Goal: Information Seeking & Learning: Find specific page/section

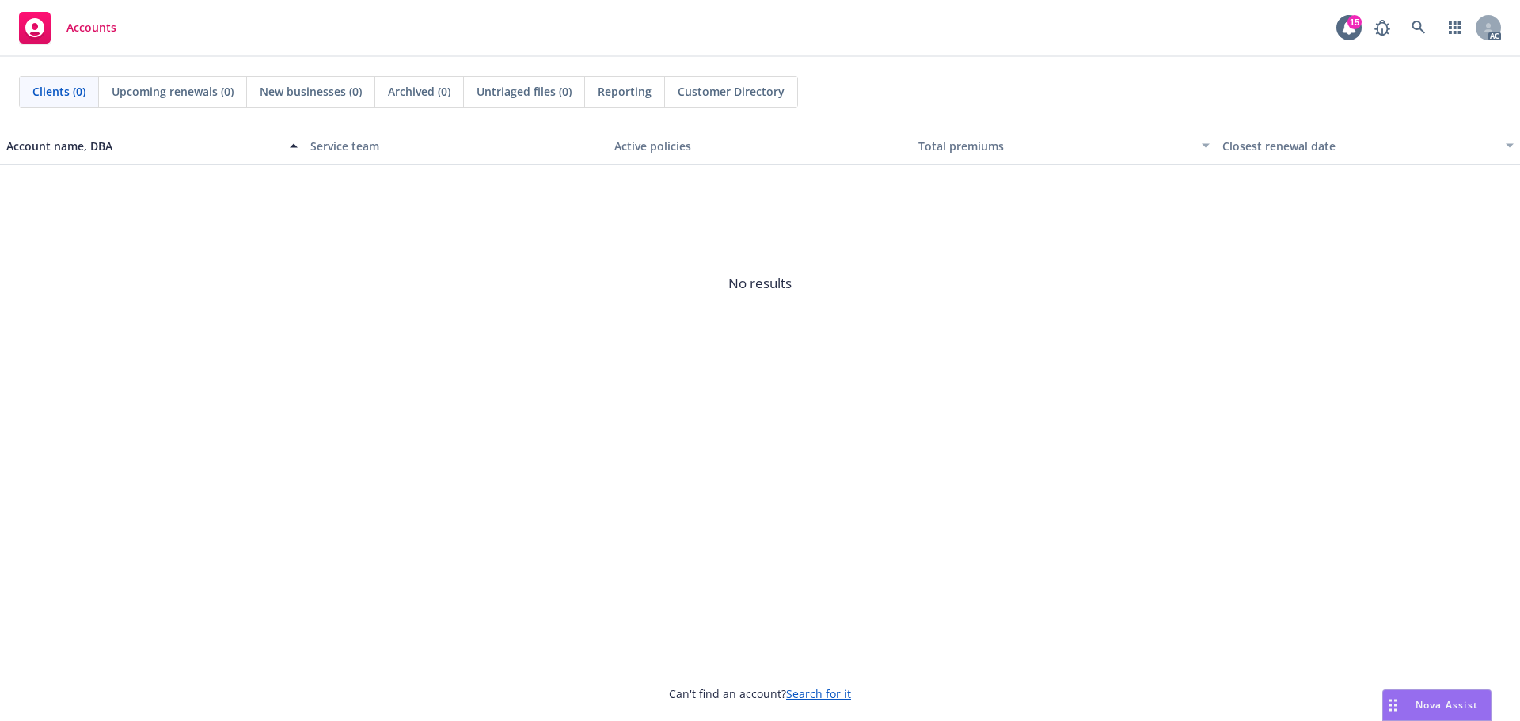
click at [1414, 44] on div "Accounts 15 AC" at bounding box center [760, 28] width 1520 height 57
click at [1415, 26] on icon at bounding box center [1419, 28] width 14 height 14
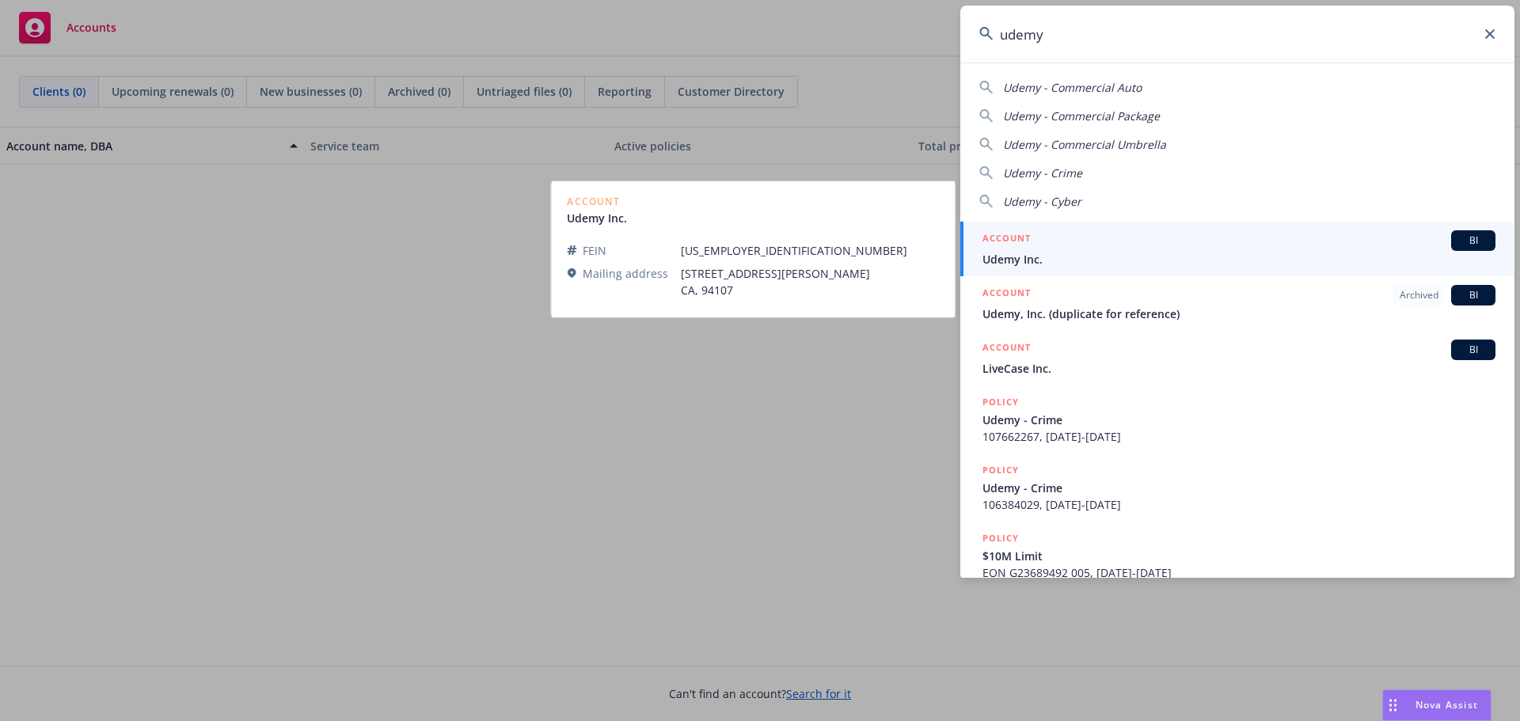
type input "udemy"
click at [1175, 263] on span "Udemy Inc." at bounding box center [1239, 259] width 513 height 17
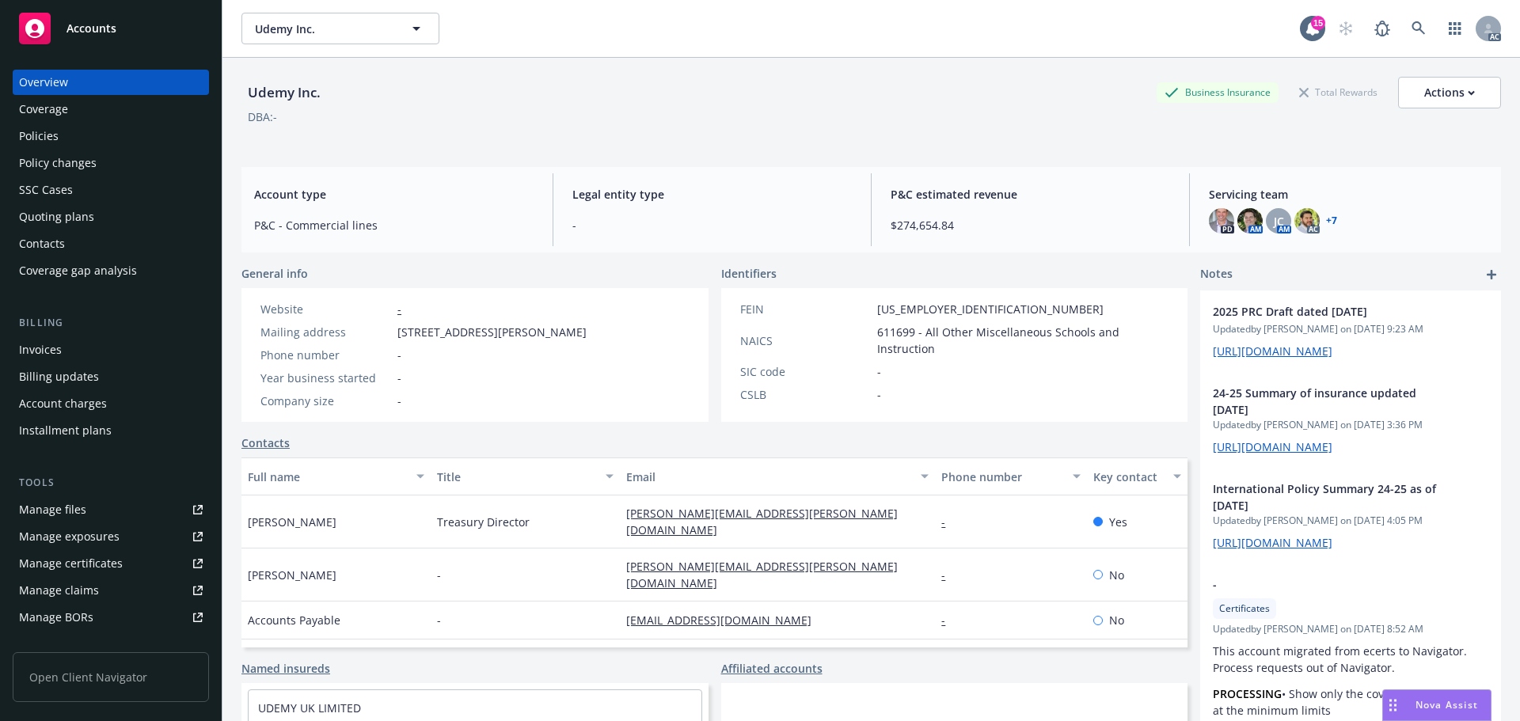
click at [84, 144] on div "Policies" at bounding box center [111, 136] width 184 height 25
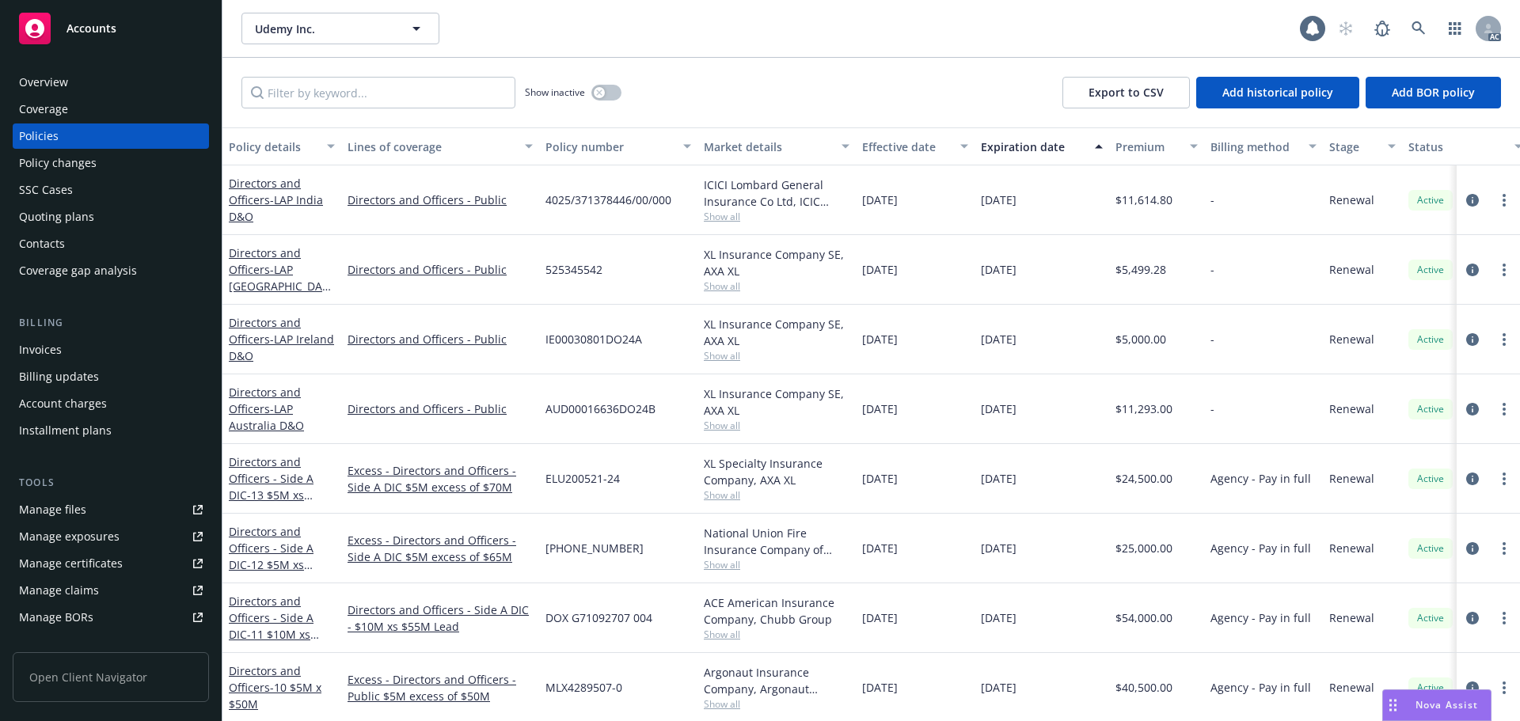
click at [612, 101] on div "Show inactive" at bounding box center [573, 93] width 97 height 32
click at [607, 91] on button "button" at bounding box center [607, 93] width 30 height 16
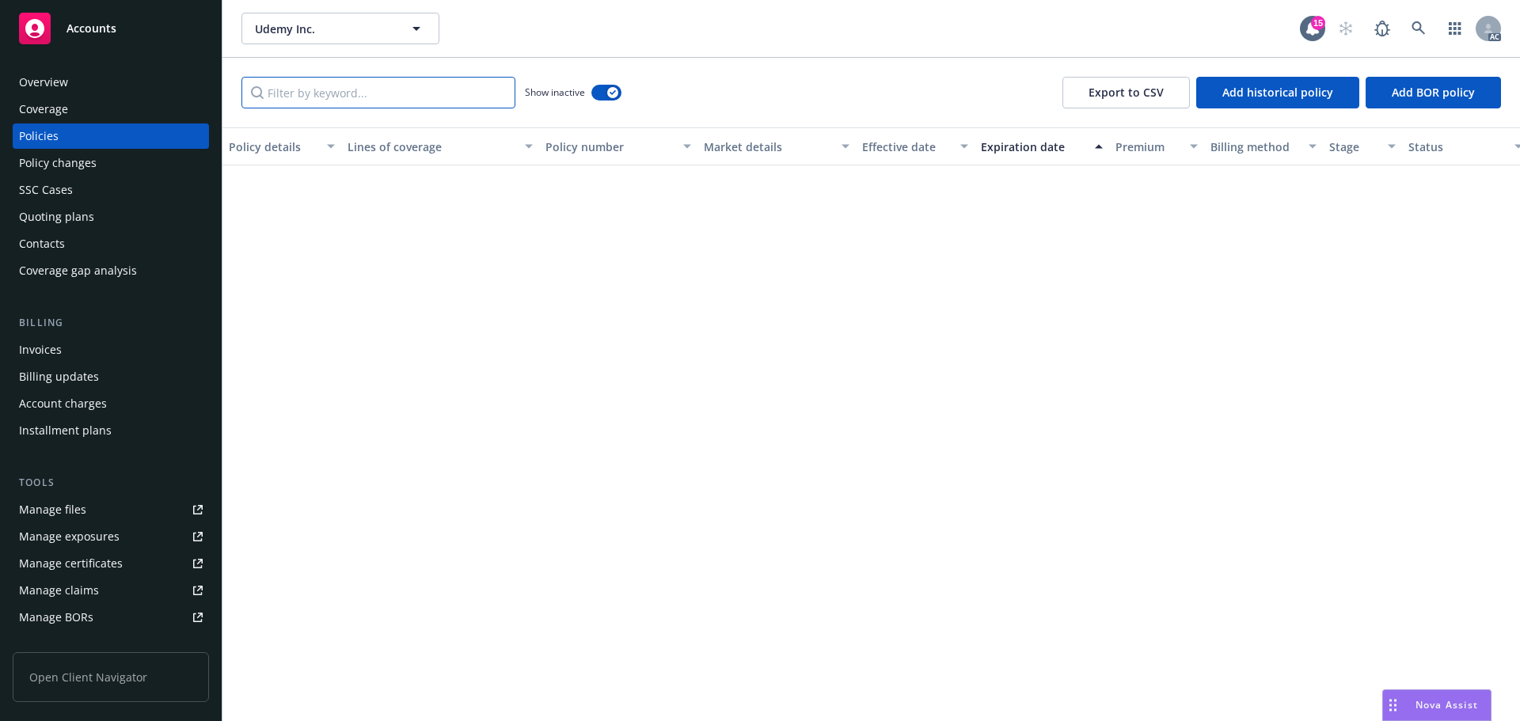
click at [407, 102] on input "Filter by keyword..." at bounding box center [379, 93] width 274 height 32
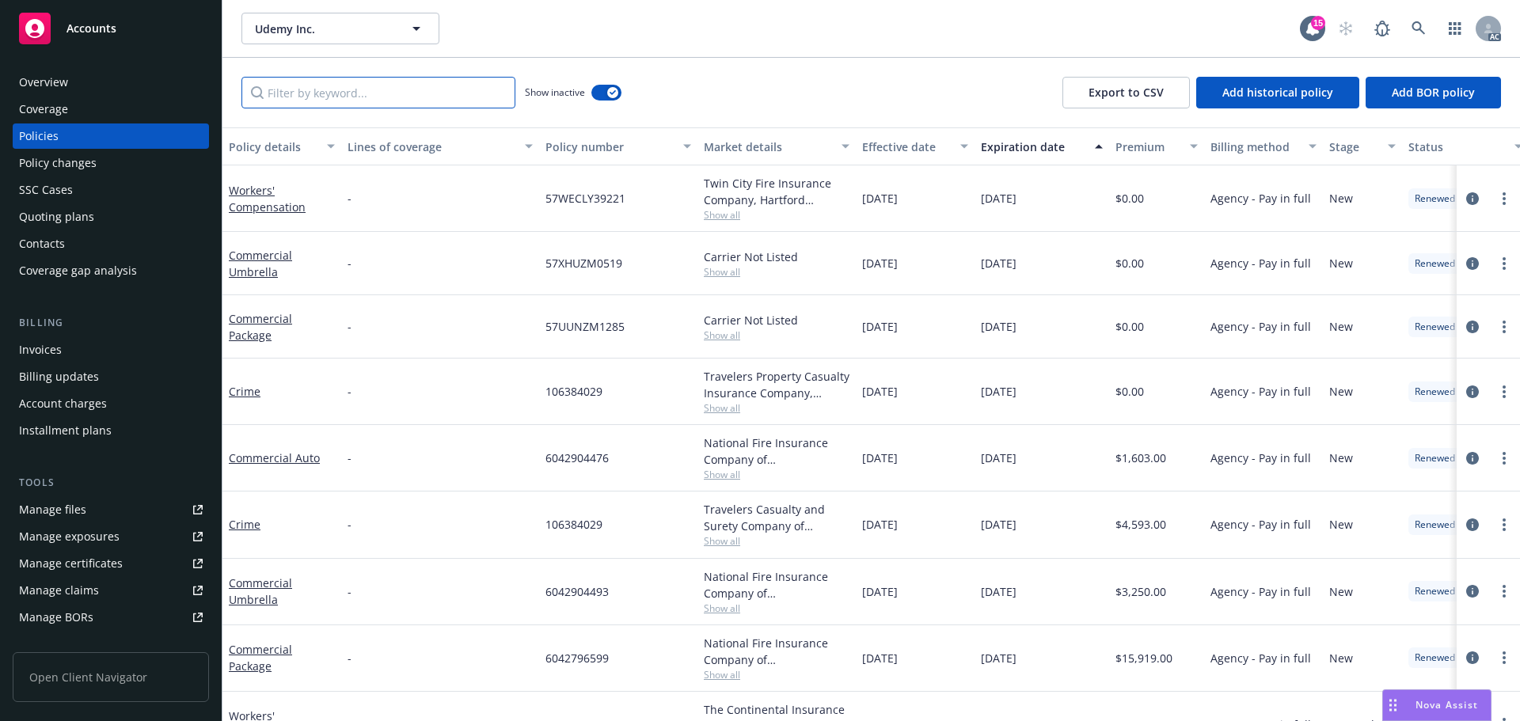
click at [386, 96] on input "Filter by keyword..." at bounding box center [379, 93] width 274 height 32
paste input "68370"
type input "68370"
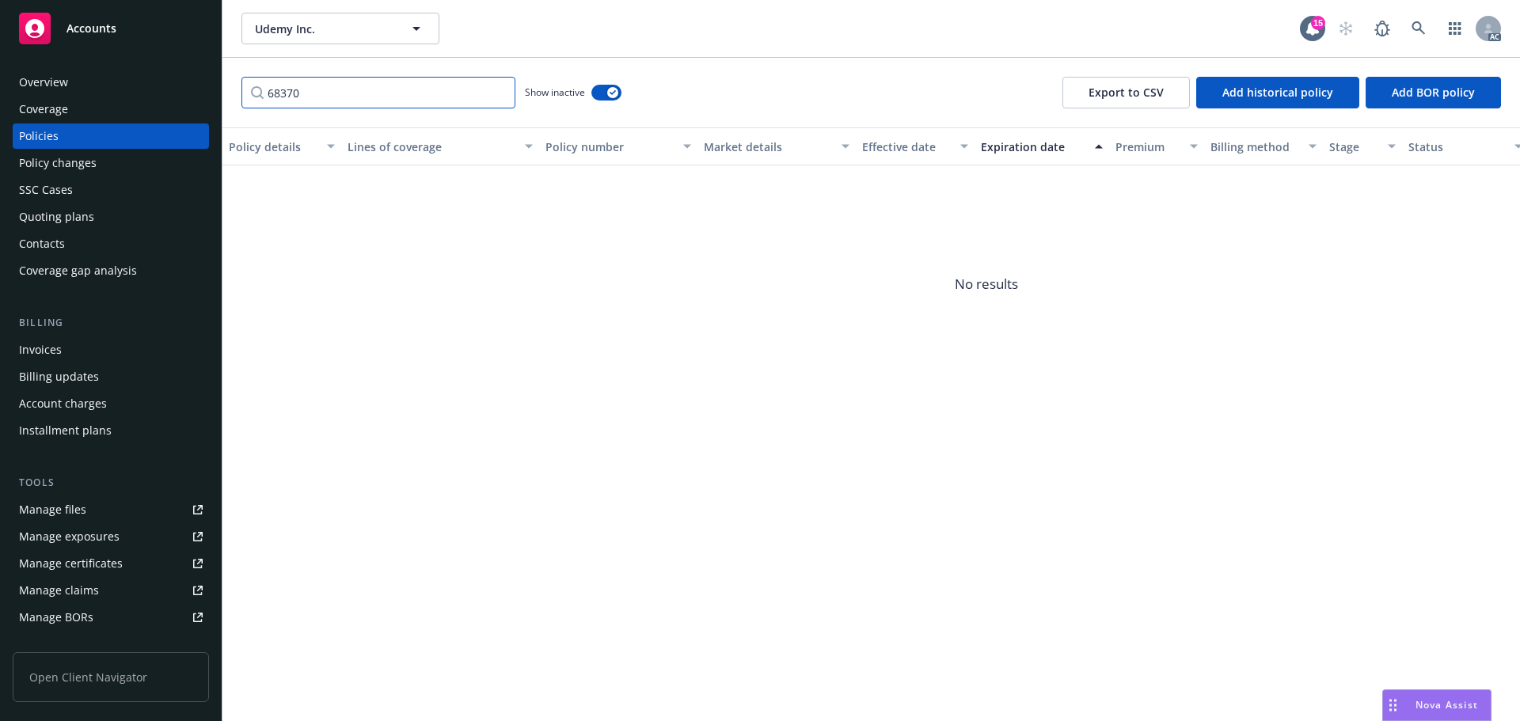
click at [500, 91] on input "68370" at bounding box center [379, 93] width 274 height 32
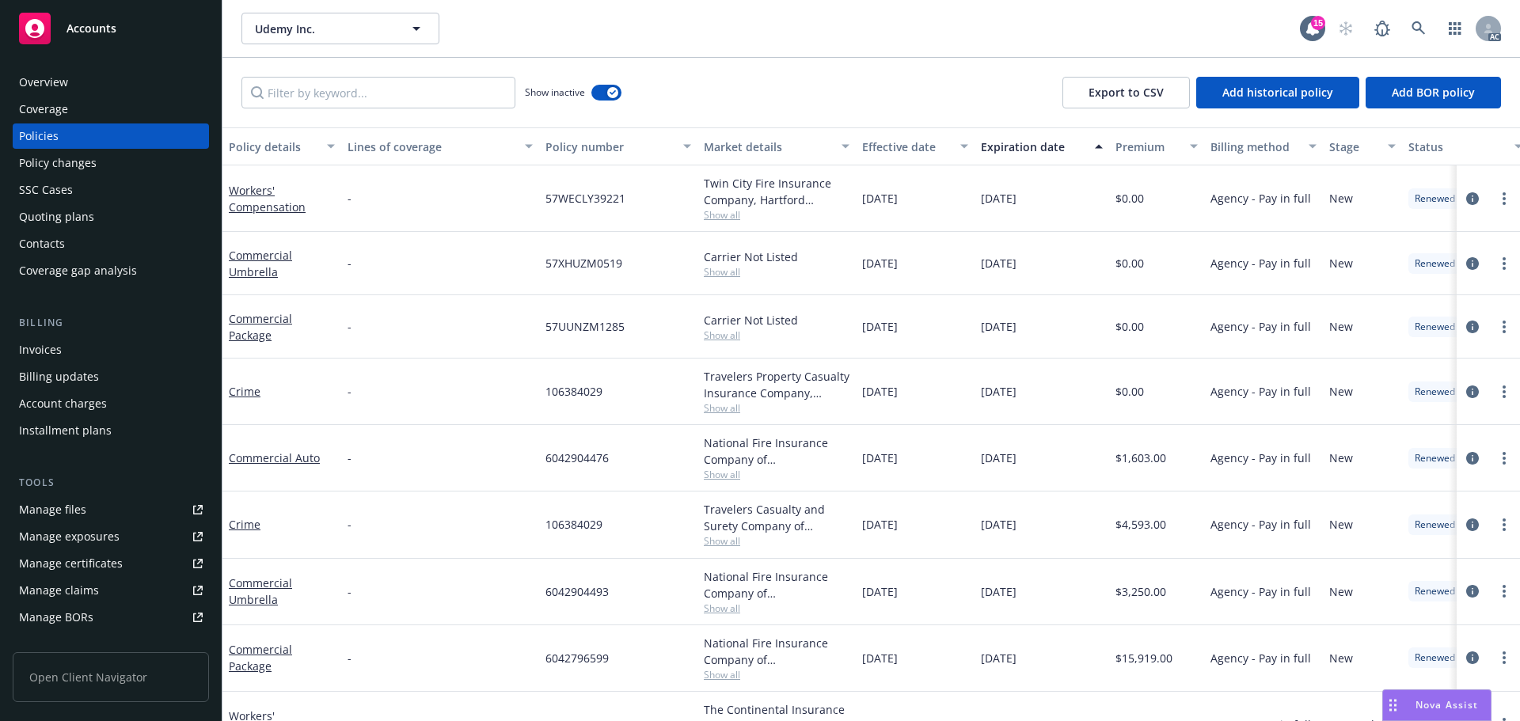
click at [884, 141] on div "Effective date" at bounding box center [906, 147] width 89 height 17
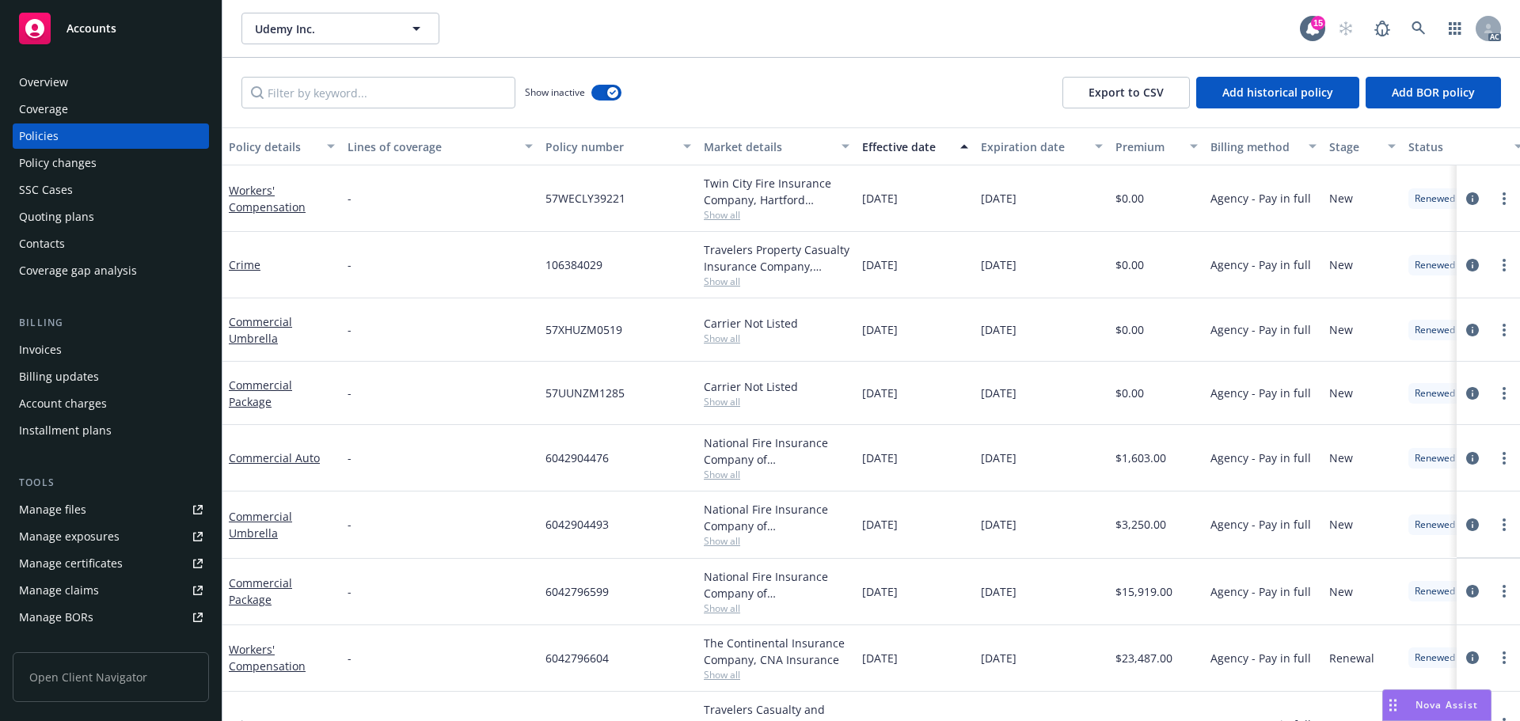
click at [884, 142] on div "Effective date" at bounding box center [906, 147] width 89 height 17
